Goal: Transaction & Acquisition: Purchase product/service

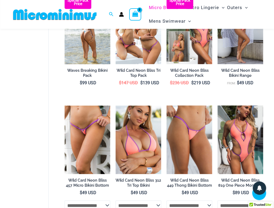
scroll to position [250, 0]
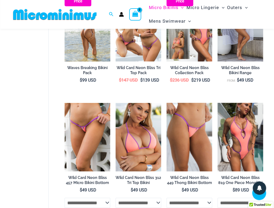
click at [74, 45] on img at bounding box center [88, 27] width 46 height 68
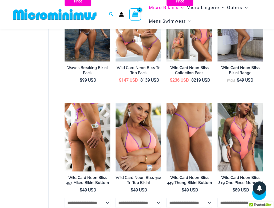
click at [93, 114] on img at bounding box center [88, 137] width 46 height 68
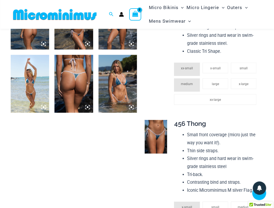
scroll to position [311, 0]
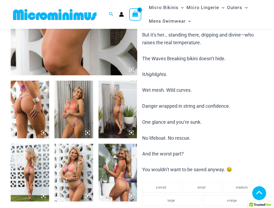
scroll to position [159, 0]
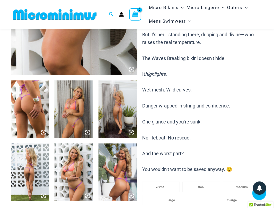
click at [88, 96] on img at bounding box center [73, 109] width 38 height 58
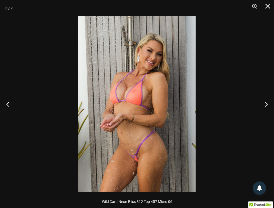
click at [120, 95] on img at bounding box center [136, 104] width 117 height 176
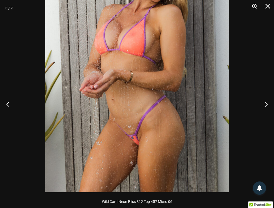
click at [255, 6] on button "Zoom" at bounding box center [252, 8] width 13 height 16
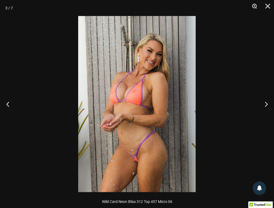
click at [255, 6] on button "Zoom" at bounding box center [252, 8] width 13 height 16
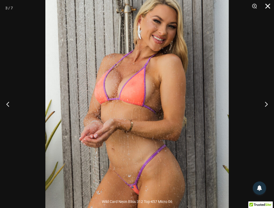
click at [267, 5] on button "Close" at bounding box center [265, 8] width 13 height 16
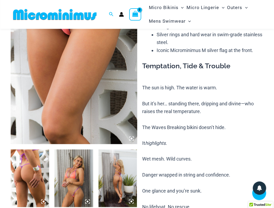
scroll to position [93, 0]
